Goal: Task Accomplishment & Management: Manage account settings

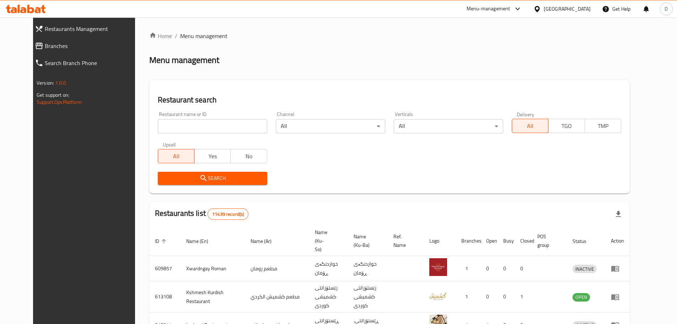
click at [211, 125] on input "search" at bounding box center [212, 126] width 109 height 14
type input "[PERSON_NAME]"
click at [193, 176] on span "Search" at bounding box center [212, 178] width 98 height 9
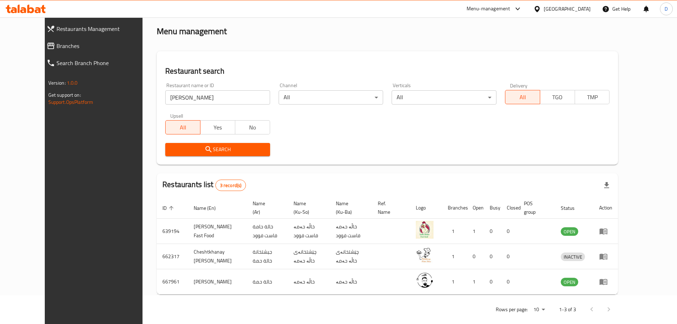
scroll to position [30, 0]
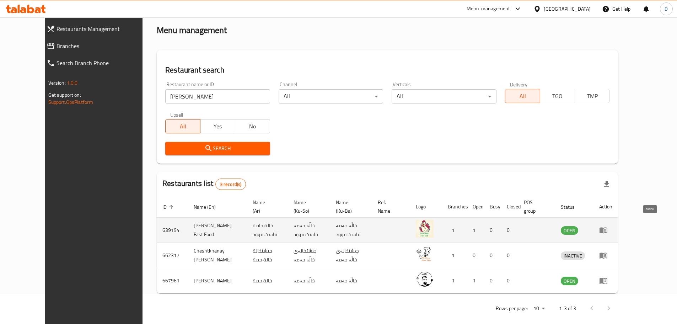
click at [612, 226] on link "enhanced table" at bounding box center [605, 230] width 13 height 9
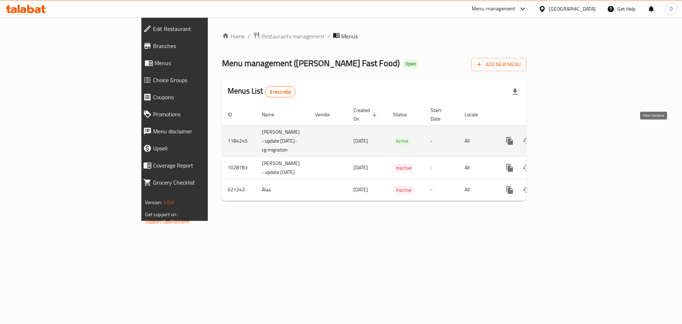
click at [565, 136] on icon "enhanced table" at bounding box center [561, 140] width 9 height 9
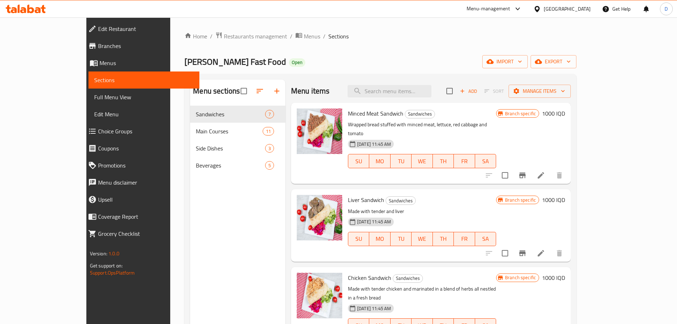
click at [565, 113] on h6 "1000 IQD" at bounding box center [553, 113] width 23 height 10
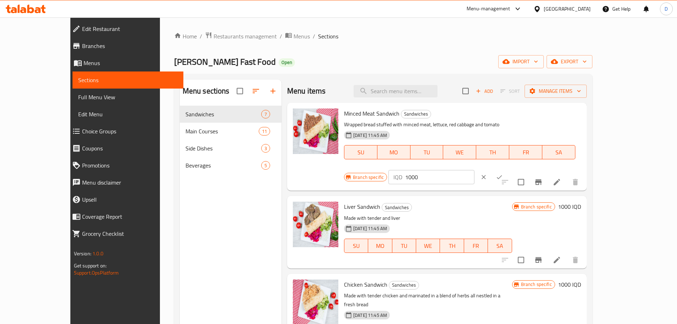
click at [474, 170] on input "1000" at bounding box center [439, 177] width 69 height 14
click at [474, 170] on input "1250" at bounding box center [439, 177] width 69 height 14
type input "1250"
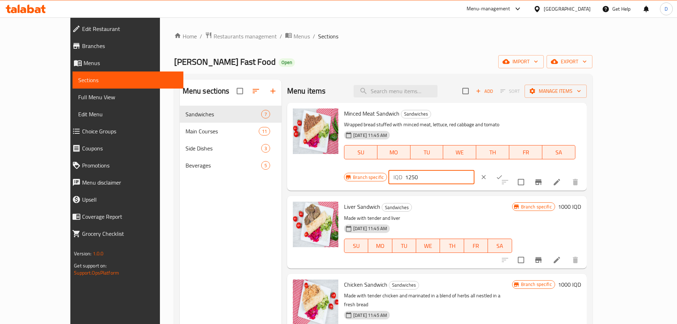
click at [503, 173] on icon "ok" at bounding box center [499, 176] width 7 height 7
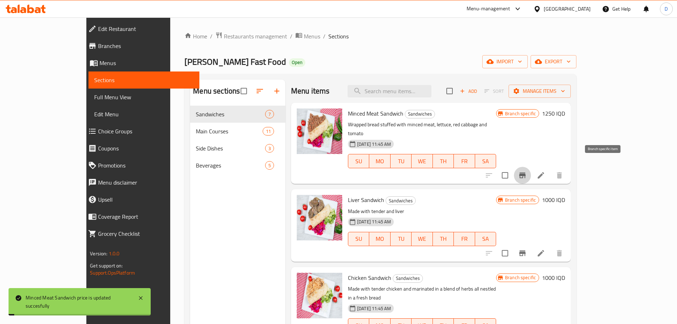
click at [527, 171] on icon "Branch-specific-item" at bounding box center [522, 175] width 9 height 9
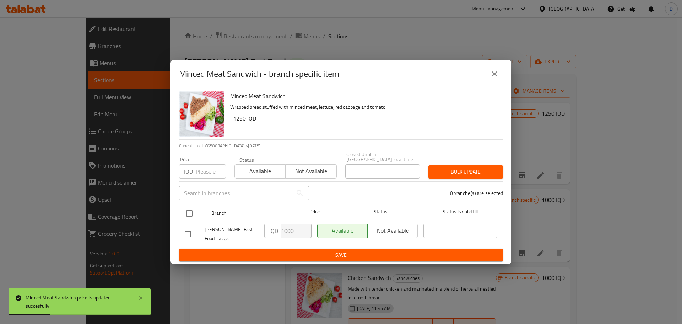
click at [190, 211] on input "checkbox" at bounding box center [189, 213] width 15 height 15
checkbox input "true"
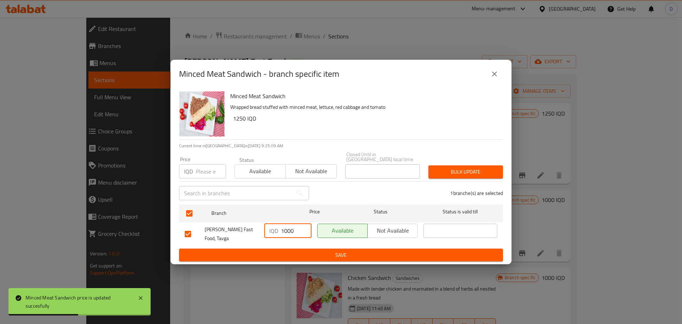
click at [283, 230] on input "1000" at bounding box center [296, 231] width 31 height 14
click at [300, 230] on input "1000" at bounding box center [296, 231] width 31 height 14
click at [286, 230] on input "1000" at bounding box center [296, 231] width 31 height 14
paste input "25"
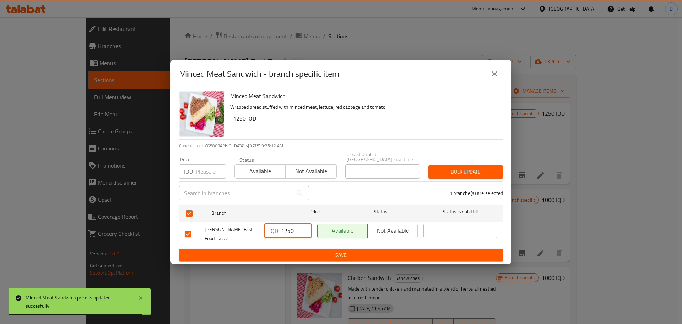
type input "1250"
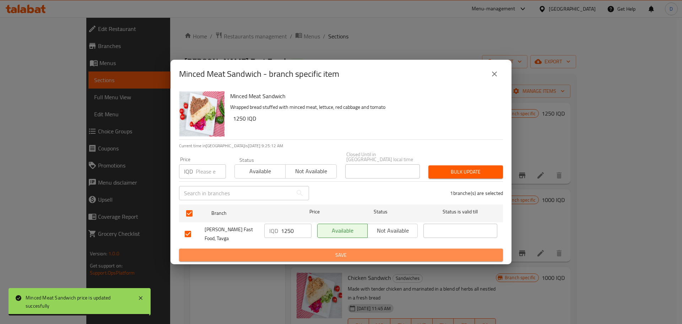
click at [295, 248] on button "Save" at bounding box center [341, 254] width 324 height 13
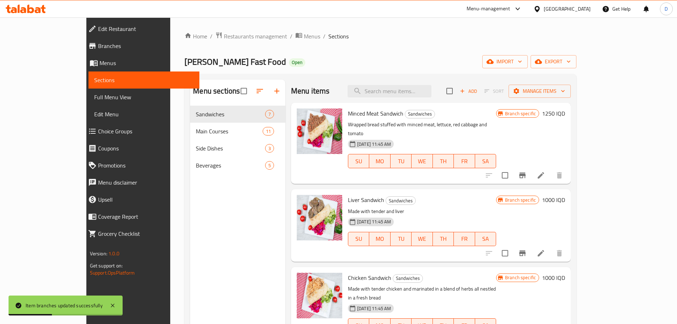
click at [565, 195] on h6 "1000 IQD" at bounding box center [553, 200] width 23 height 10
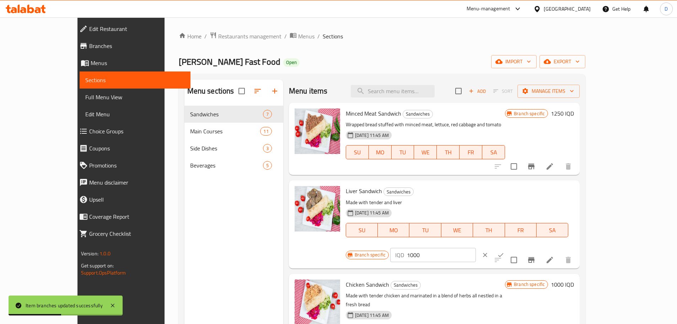
click at [476, 248] on input "1000" at bounding box center [441, 255] width 69 height 14
type input "1250"
click at [504, 251] on icon "ok" at bounding box center [500, 254] width 7 height 7
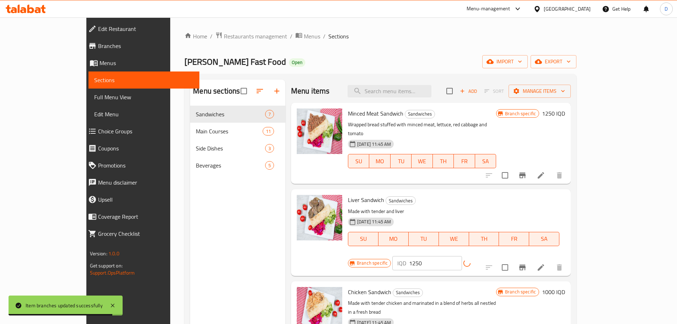
click at [526, 264] on icon "Branch-specific-item" at bounding box center [522, 267] width 6 height 6
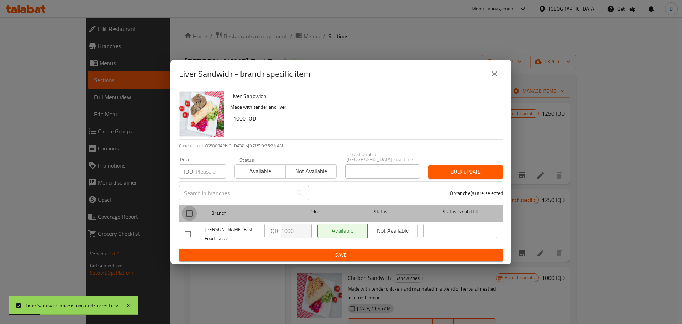
click at [185, 210] on input "checkbox" at bounding box center [189, 213] width 15 height 15
checkbox input "true"
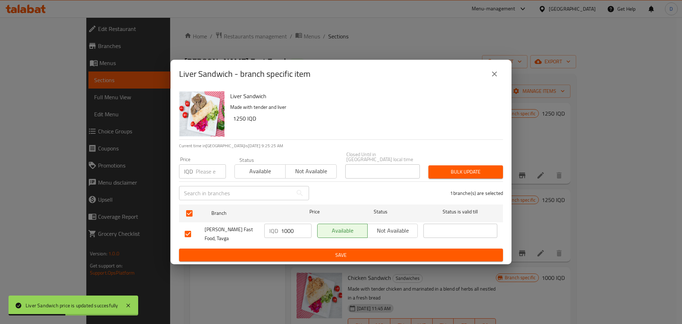
click at [292, 227] on input "1000" at bounding box center [296, 231] width 31 height 14
paste input "25"
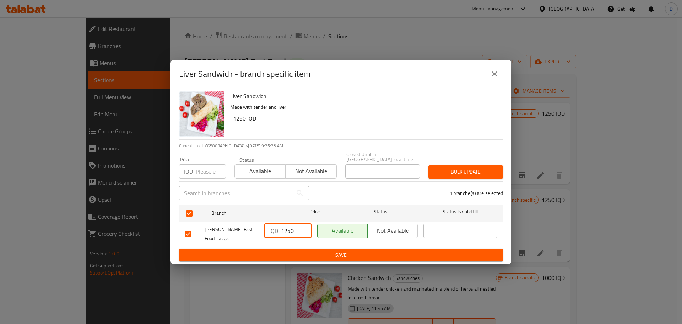
type input "1250"
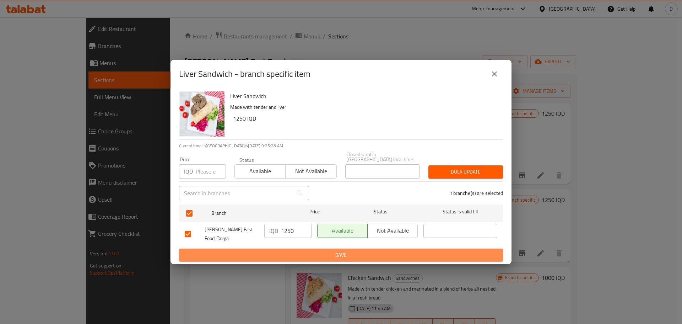
click at [331, 253] on span "Save" at bounding box center [341, 255] width 313 height 9
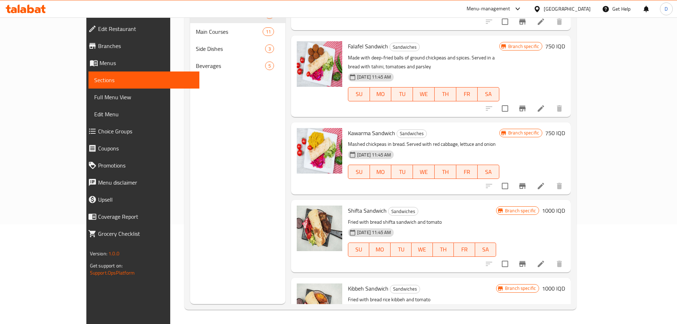
scroll to position [202, 0]
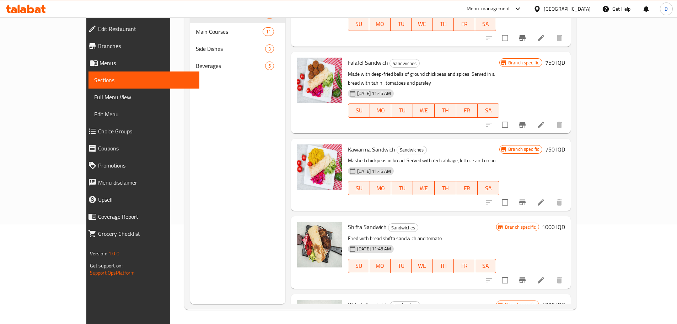
click at [565, 144] on h6 "750 IQD" at bounding box center [555, 149] width 20 height 10
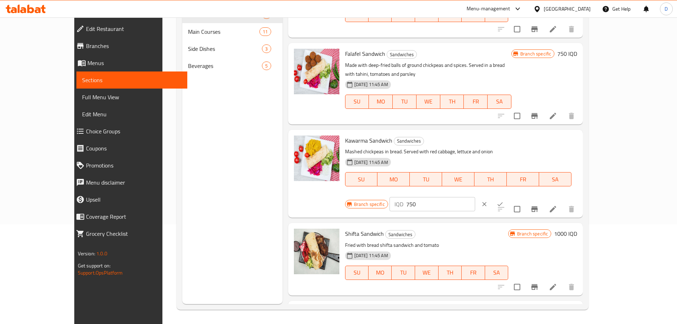
click at [475, 197] on input "750" at bounding box center [440, 204] width 69 height 14
click at [475, 197] on input "1000" at bounding box center [440, 204] width 69 height 14
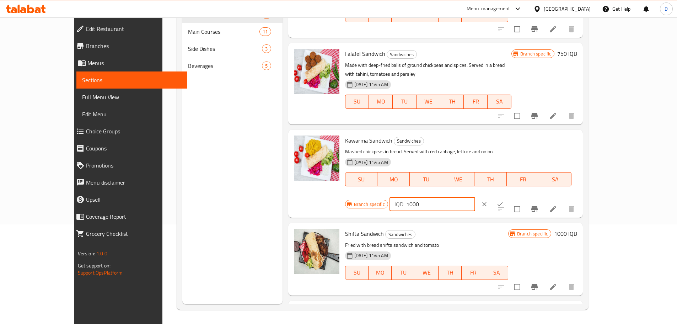
type input "1000"
click at [503, 202] on icon "ok" at bounding box center [500, 204] width 5 height 4
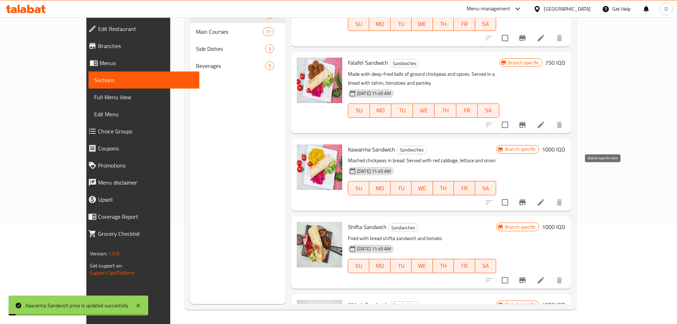
click at [531, 194] on button "Branch-specific-item" at bounding box center [522, 202] width 17 height 17
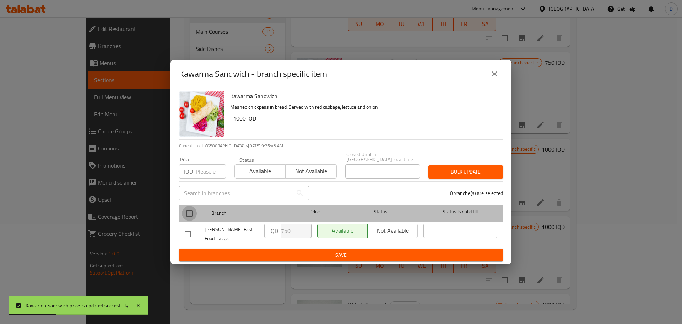
click at [189, 209] on input "checkbox" at bounding box center [189, 213] width 15 height 15
checkbox input "true"
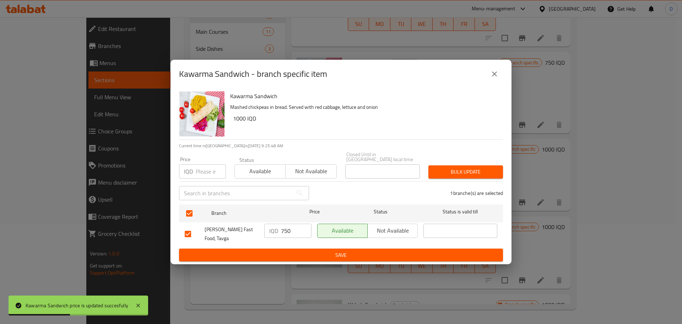
click at [283, 229] on input "750" at bounding box center [296, 231] width 31 height 14
paste input "100"
type input "1000"
click at [322, 253] on span "Save" at bounding box center [341, 255] width 313 height 9
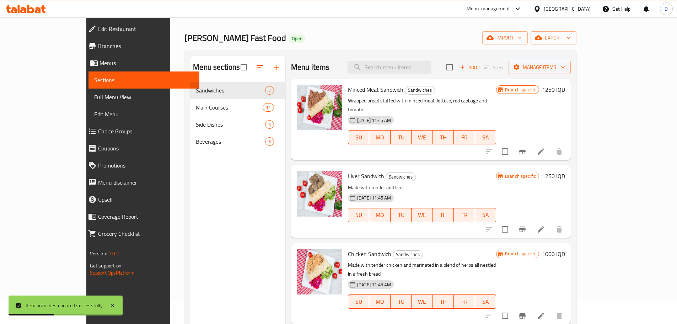
scroll to position [0, 0]
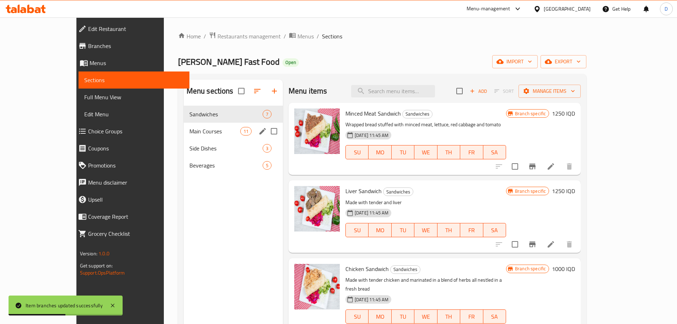
click at [189, 135] on span "Main Courses" at bounding box center [214, 131] width 51 height 9
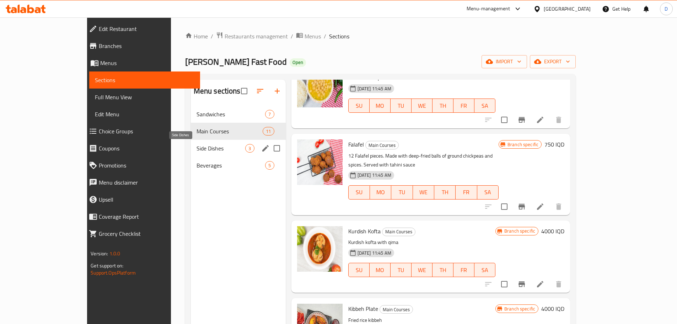
click at [197, 148] on span "Side Dishes" at bounding box center [221, 148] width 49 height 9
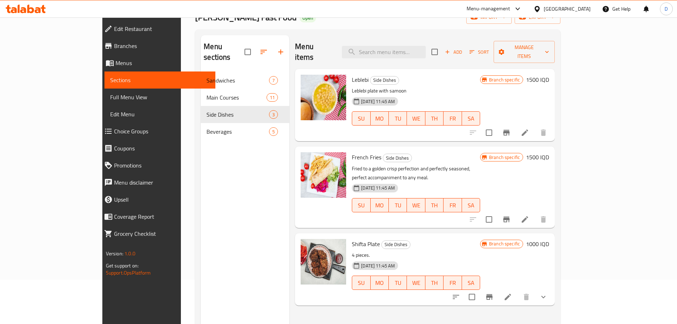
scroll to position [28, 0]
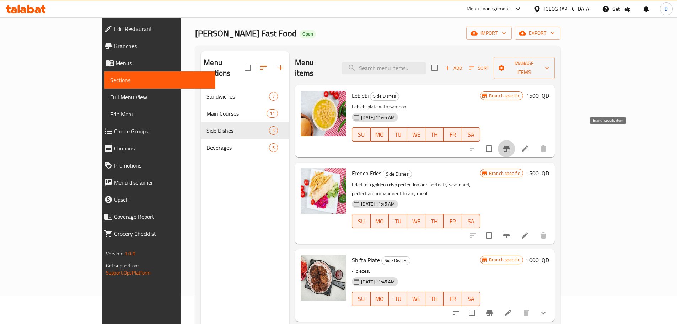
click at [515, 140] on button "Branch-specific-item" at bounding box center [506, 148] width 17 height 17
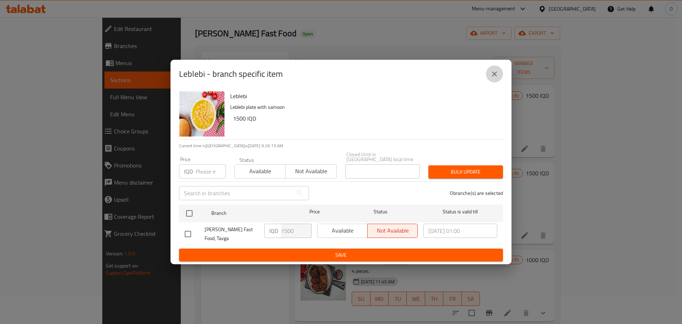
click at [493, 76] on icon "close" at bounding box center [494, 74] width 9 height 9
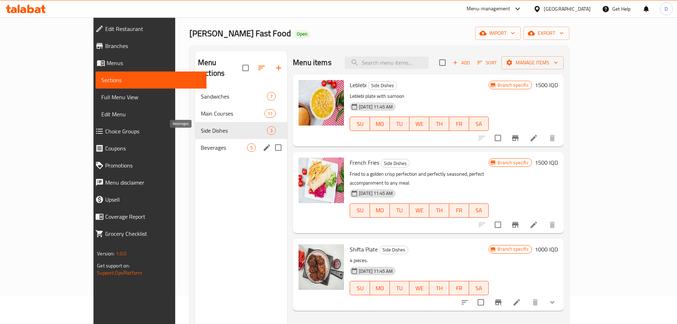
click at [201, 143] on span "Beverages" at bounding box center [224, 147] width 46 height 9
